Goal: Purchase product/service

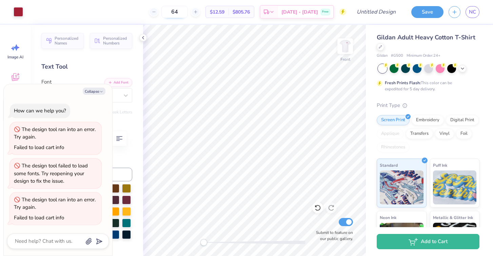
click at [188, 11] on input "64" at bounding box center [175, 12] width 26 height 12
click at [293, 12] on span "[DATE] - [DATE]" at bounding box center [300, 13] width 37 height 7
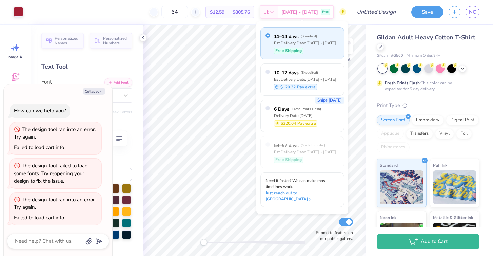
click at [295, 48] on span "Free Shipping" at bounding box center [289, 51] width 26 height 6
type textarea "x"
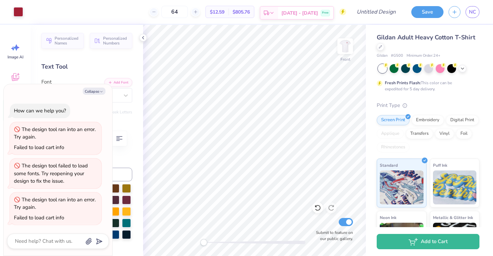
click at [292, 16] on div "[DATE] - [DATE] Free" at bounding box center [305, 13] width 55 height 12
click at [188, 12] on input "64" at bounding box center [175, 12] width 26 height 12
type input "6"
type textarea "x"
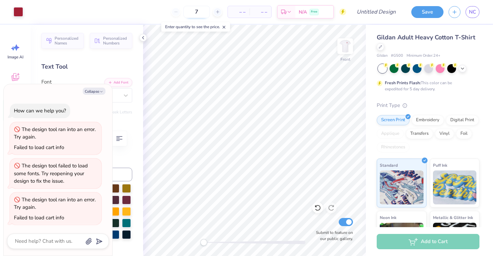
type input "70"
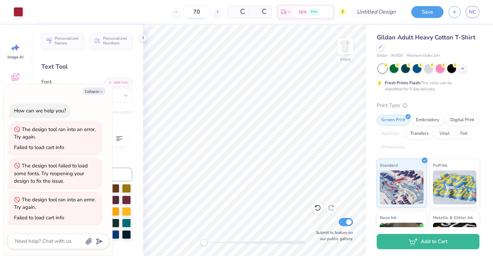
type textarea "x"
type input "75"
type textarea "x"
type input "75"
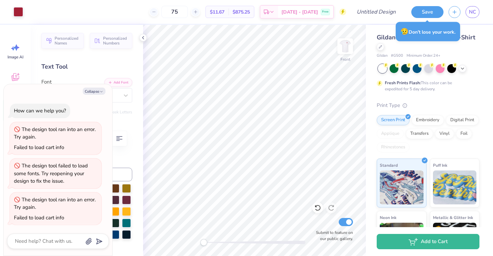
type textarea "x"
